Goal: Information Seeking & Learning: Find specific fact

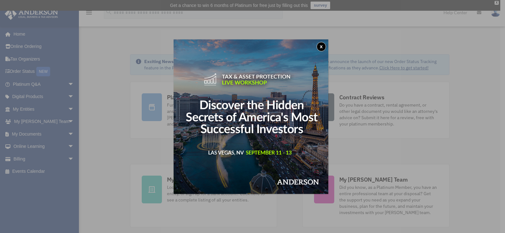
click at [323, 47] on button "x" at bounding box center [321, 46] width 9 height 9
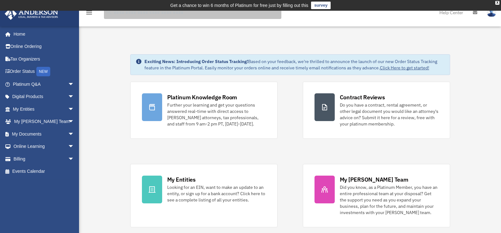
click at [147, 15] on input "search" at bounding box center [192, 12] width 177 height 13
type input "**********"
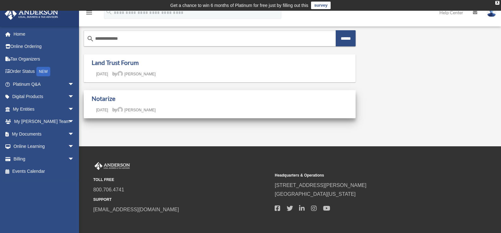
click at [118, 100] on h1 "Notarize" at bounding box center [220, 99] width 256 height 8
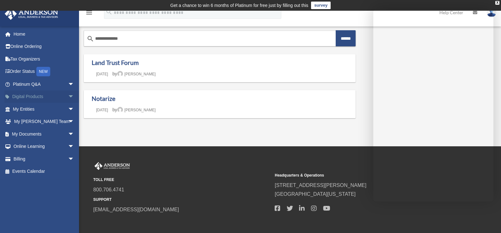
click at [29, 97] on link "Digital Products arrow_drop_down" at bounding box center [43, 97] width 79 height 13
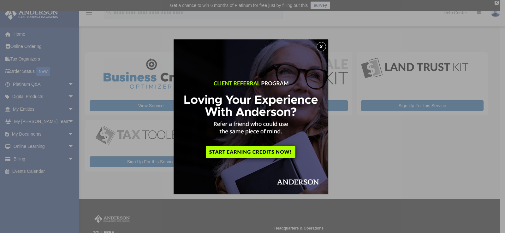
click at [320, 46] on button "x" at bounding box center [321, 46] width 9 height 9
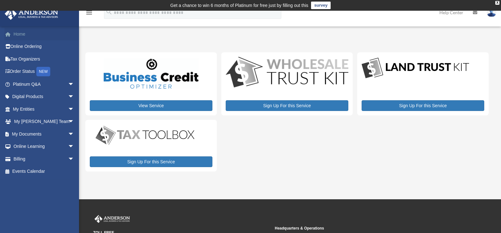
click at [19, 34] on link "Home" at bounding box center [43, 34] width 79 height 13
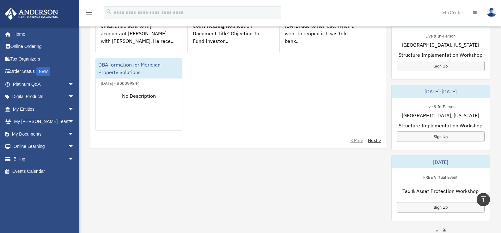
scroll to position [316, 0]
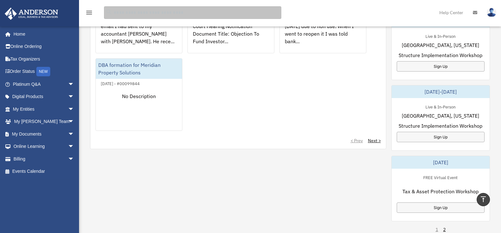
click at [167, 11] on input "search" at bounding box center [192, 12] width 177 height 13
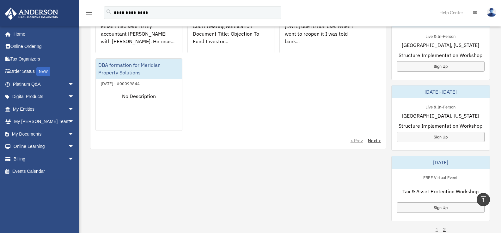
click at [489, 13] on img at bounding box center [490, 12] width 9 height 9
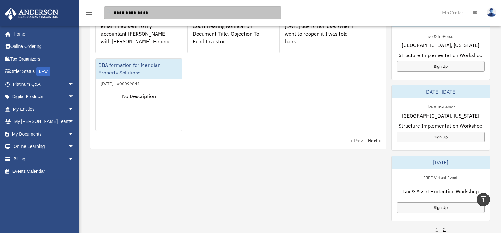
click at [153, 11] on input "**********" at bounding box center [192, 12] width 177 height 13
type input "**********"
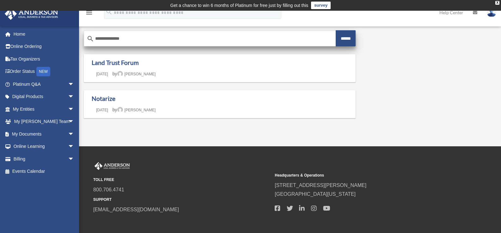
click at [345, 40] on input "******" at bounding box center [345, 38] width 20 height 16
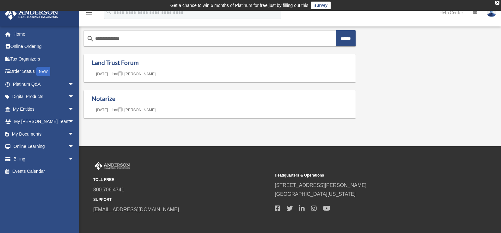
click at [91, 12] on icon "menu" at bounding box center [89, 13] width 8 height 8
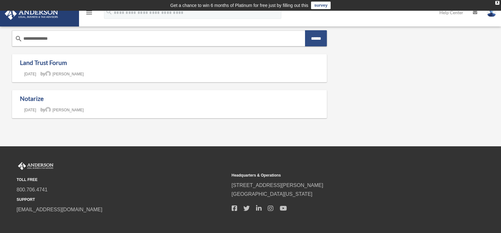
click at [90, 12] on icon "menu" at bounding box center [89, 13] width 8 height 8
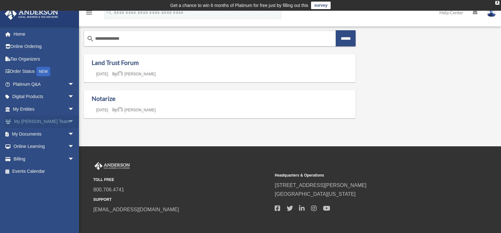
drag, startPoint x: 48, startPoint y: 123, endPoint x: 54, endPoint y: 122, distance: 6.0
click at [49, 123] on link "My Anderson Team arrow_drop_down" at bounding box center [43, 122] width 79 height 13
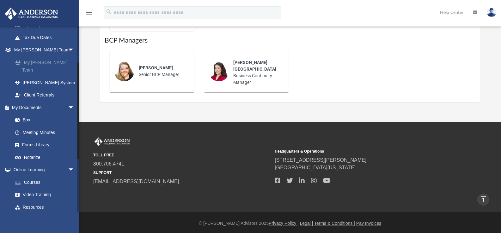
scroll to position [158, 0]
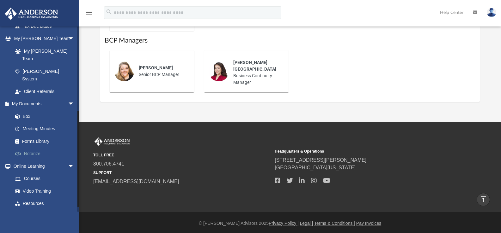
click at [35, 148] on link "Notarize" at bounding box center [46, 154] width 75 height 13
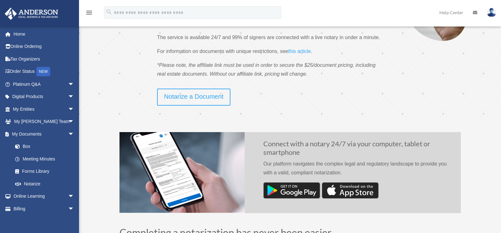
scroll to position [126, 0]
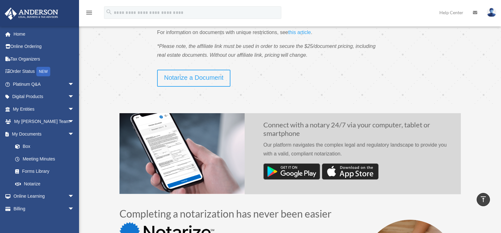
click at [288, 180] on img at bounding box center [291, 172] width 57 height 16
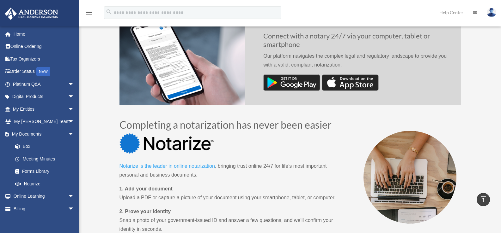
scroll to position [221, 0]
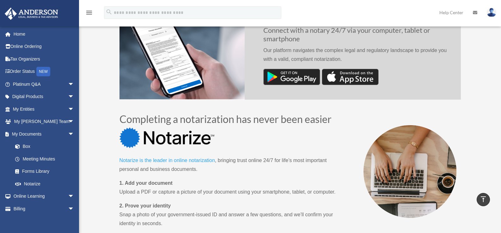
click at [293, 85] on img at bounding box center [291, 77] width 57 height 16
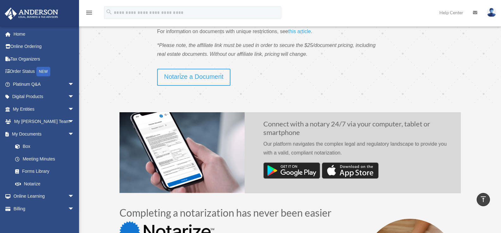
scroll to position [94, 0]
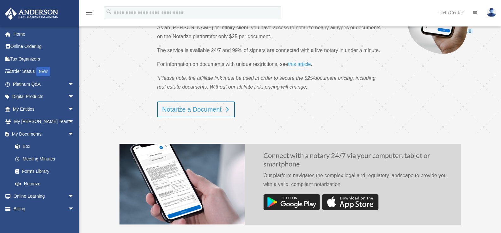
click at [201, 118] on link "Notarize a Document" at bounding box center [196, 110] width 78 height 16
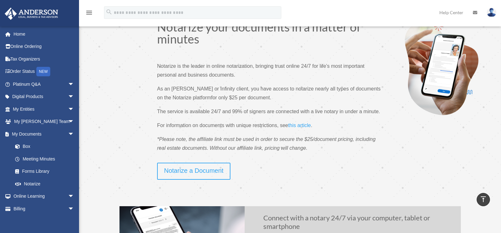
scroll to position [31, 0]
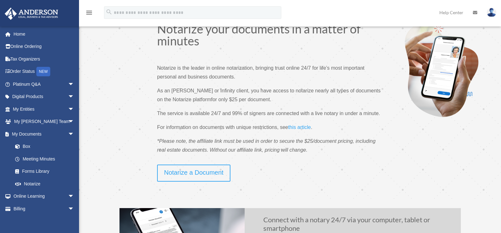
drag, startPoint x: 353, startPoint y: 149, endPoint x: 317, endPoint y: 175, distance: 45.0
click at [311, 177] on div "Notarize a Document" at bounding box center [268, 173] width 223 height 17
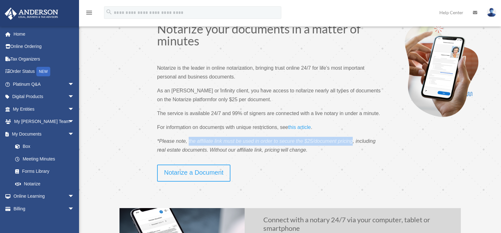
drag, startPoint x: 352, startPoint y: 150, endPoint x: 189, endPoint y: 151, distance: 163.6
click at [189, 151] on span "*Please note, the affiliate link must be used in order to secure the $25/docume…" at bounding box center [266, 146] width 218 height 14
copy span "the affiliate link must be used in order to secure the $25/document pricing"
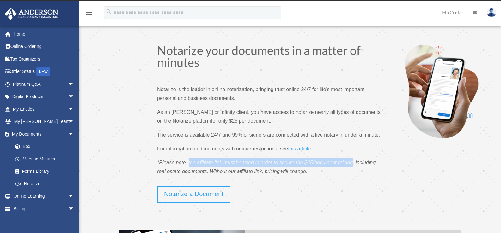
scroll to position [0, 0]
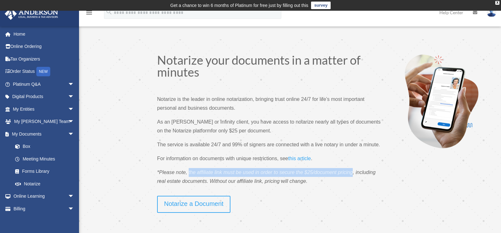
copy span "the affiliate link must be used in order to secure the $25/document pricing"
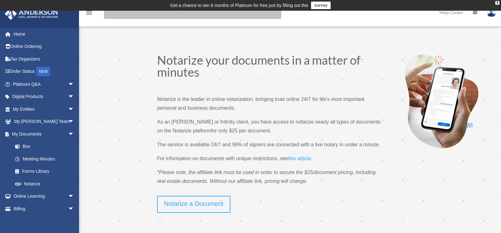
click at [135, 14] on input "search" at bounding box center [192, 12] width 177 height 13
paste input "**********"
click at [111, 10] on td "Get a chance to win 6 months of Platinum for free just by filling out this surv…" at bounding box center [250, 5] width 501 height 11
click at [114, 15] on input "**********" at bounding box center [192, 12] width 177 height 13
drag, startPoint x: 174, startPoint y: 12, endPoint x: 215, endPoint y: 13, distance: 41.1
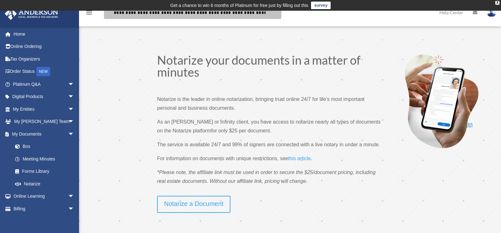
click at [215, 13] on input "**********" at bounding box center [192, 12] width 177 height 13
type input "**********"
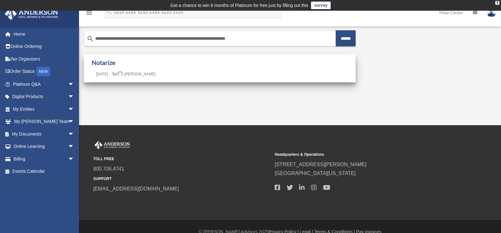
click at [118, 68] on div "Notarize Last updated [DATE] [DATE] by [PERSON_NAME]" at bounding box center [220, 68] width 256 height 19
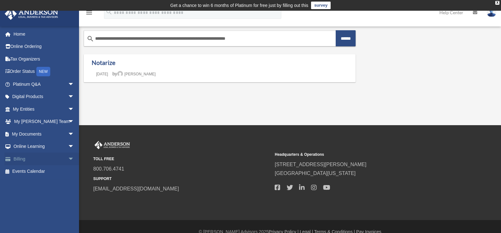
click at [15, 156] on link "Billing arrow_drop_down" at bounding box center [43, 159] width 79 height 13
click at [39, 161] on link "Billing arrow_drop_down" at bounding box center [43, 159] width 79 height 13
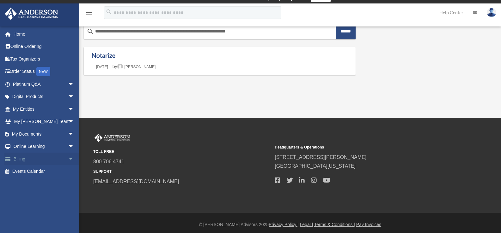
scroll to position [10, 0]
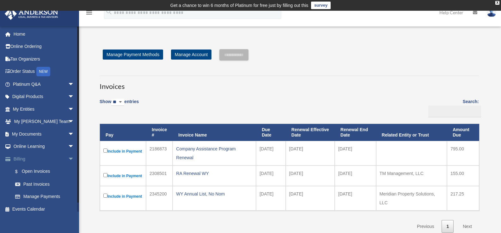
click at [29, 160] on link "Billing arrow_drop_down" at bounding box center [43, 159] width 79 height 13
click at [34, 148] on link "Online Learning arrow_drop_down" at bounding box center [43, 147] width 79 height 13
click at [33, 136] on link "My Documents arrow_drop_down" at bounding box center [43, 134] width 79 height 13
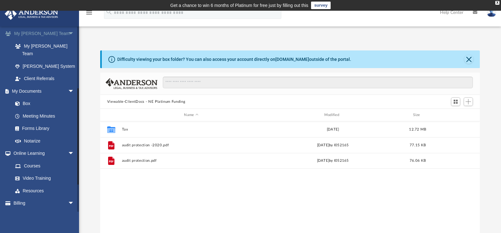
scroll to position [167, 0]
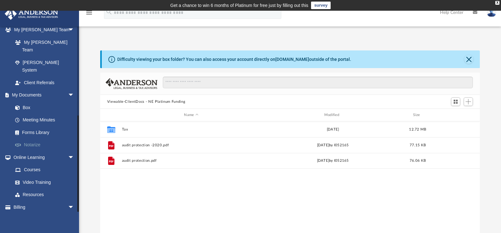
click at [36, 139] on link "Notarize" at bounding box center [46, 145] width 75 height 13
